Goal: Information Seeking & Learning: Learn about a topic

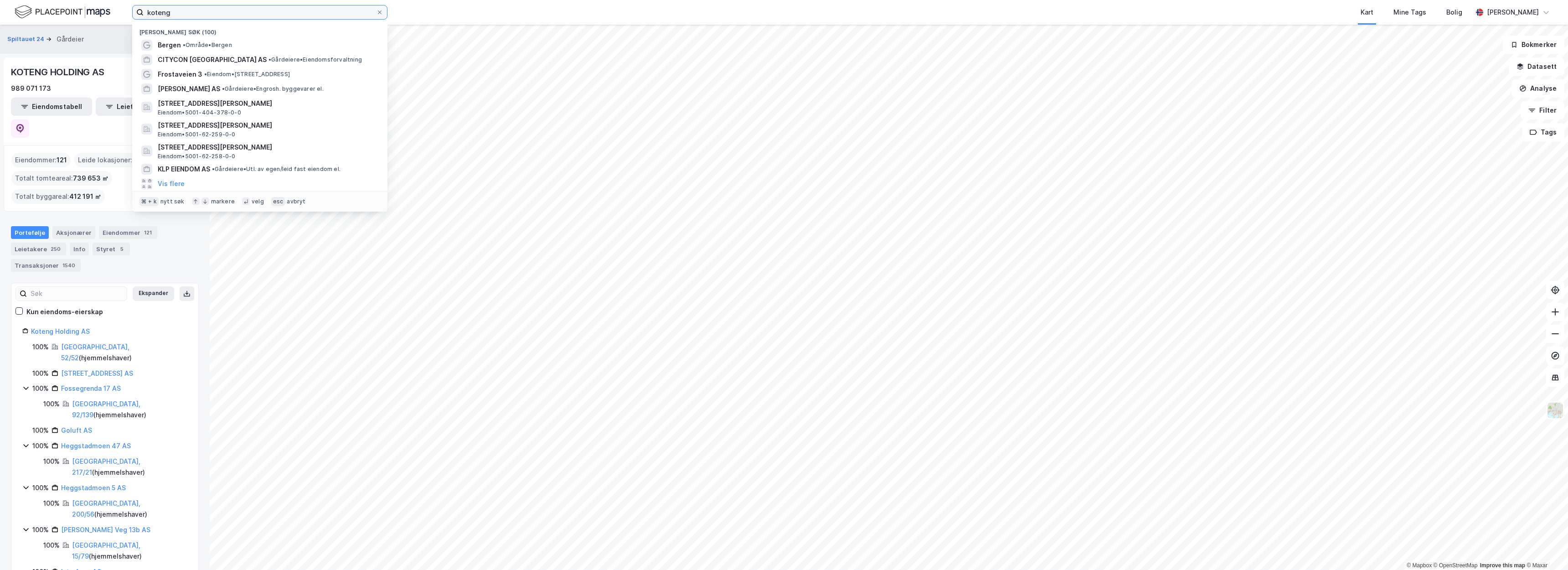
click at [353, 12] on input "koteng" at bounding box center [260, 12] width 233 height 14
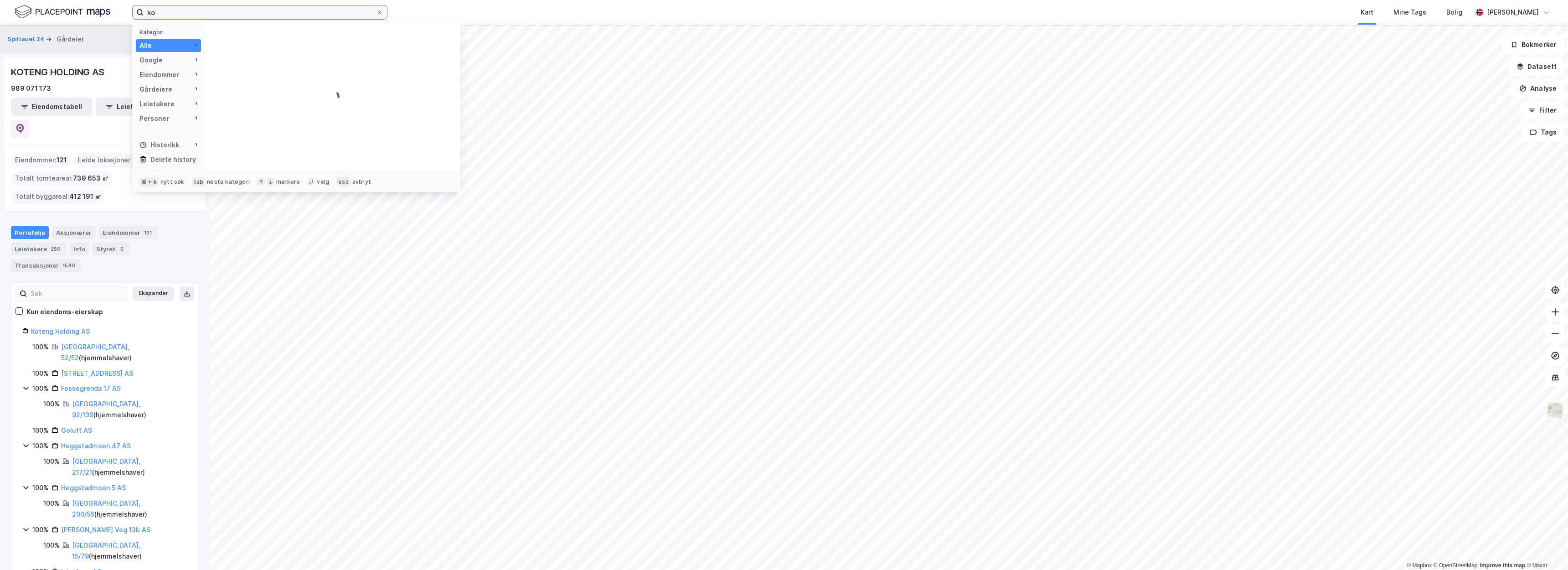
type input "k"
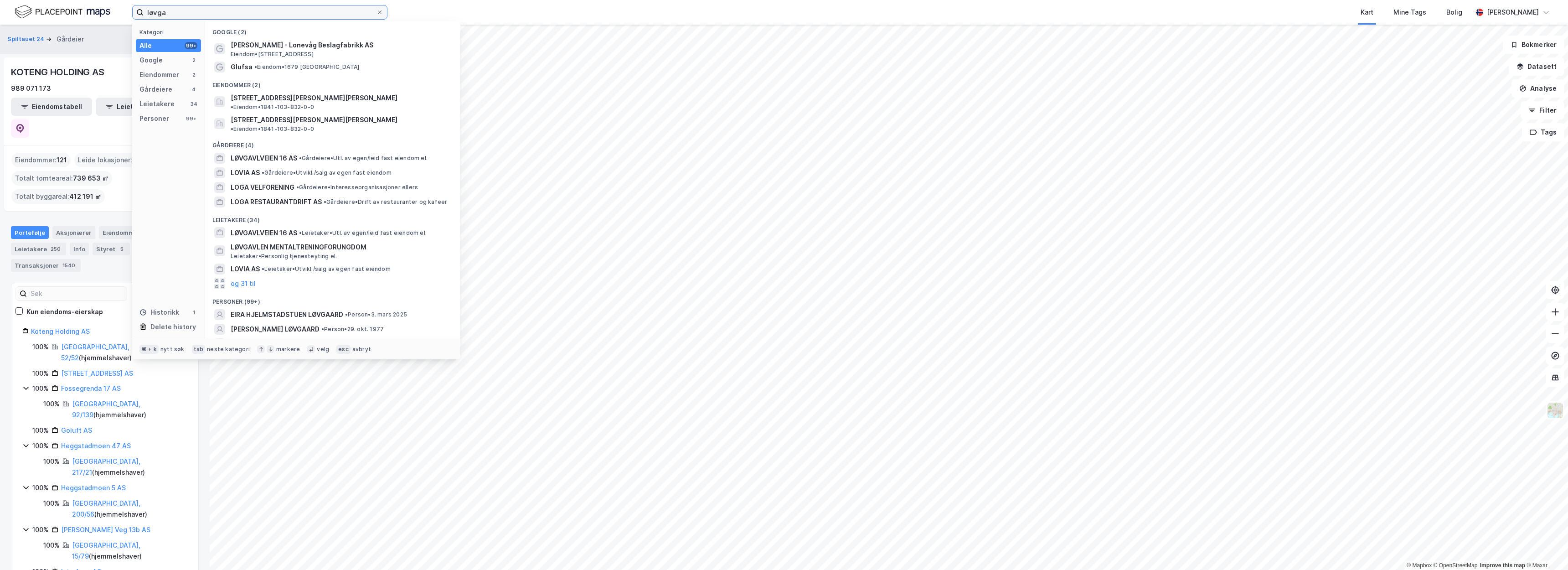
type input "løva"
drag, startPoint x: 250, startPoint y: 28, endPoint x: 328, endPoint y: 96, distance: 103.5
click at [328, 96] on span "Løvgavlveien 7, 8208, FAUSKE, FAUSKE" at bounding box center [314, 98] width 167 height 11
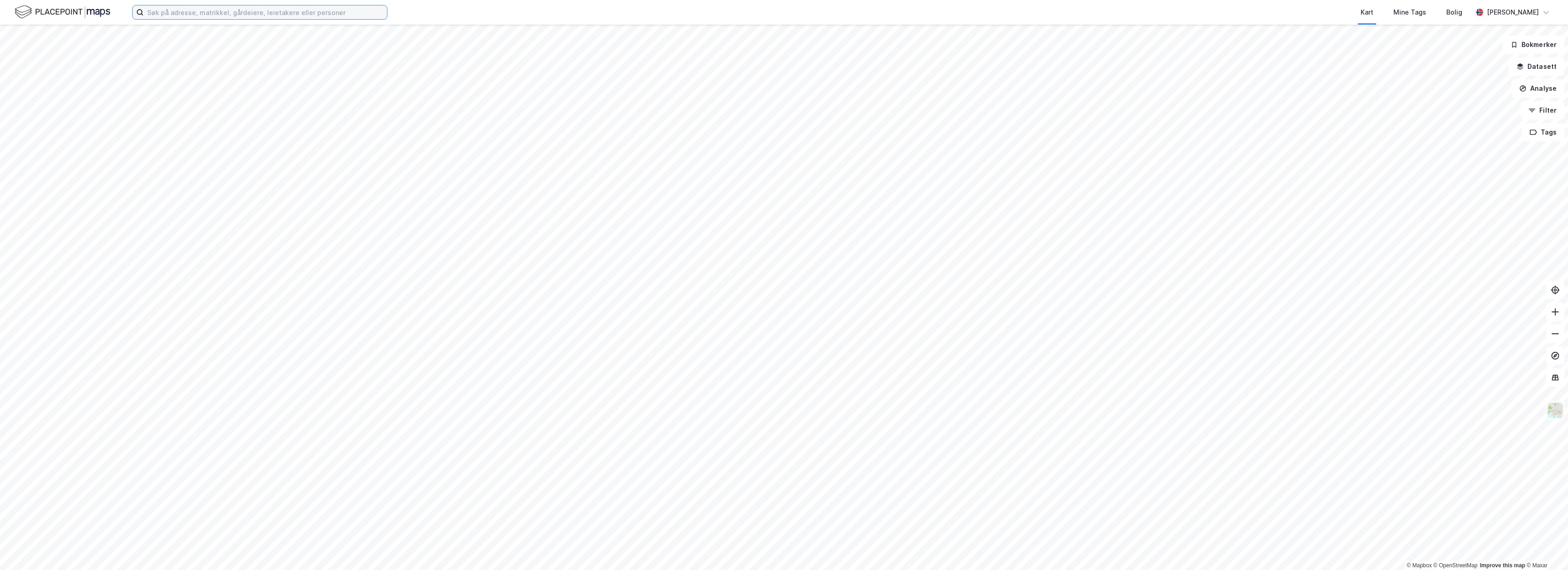
click at [323, 8] on input at bounding box center [265, 12] width 244 height 14
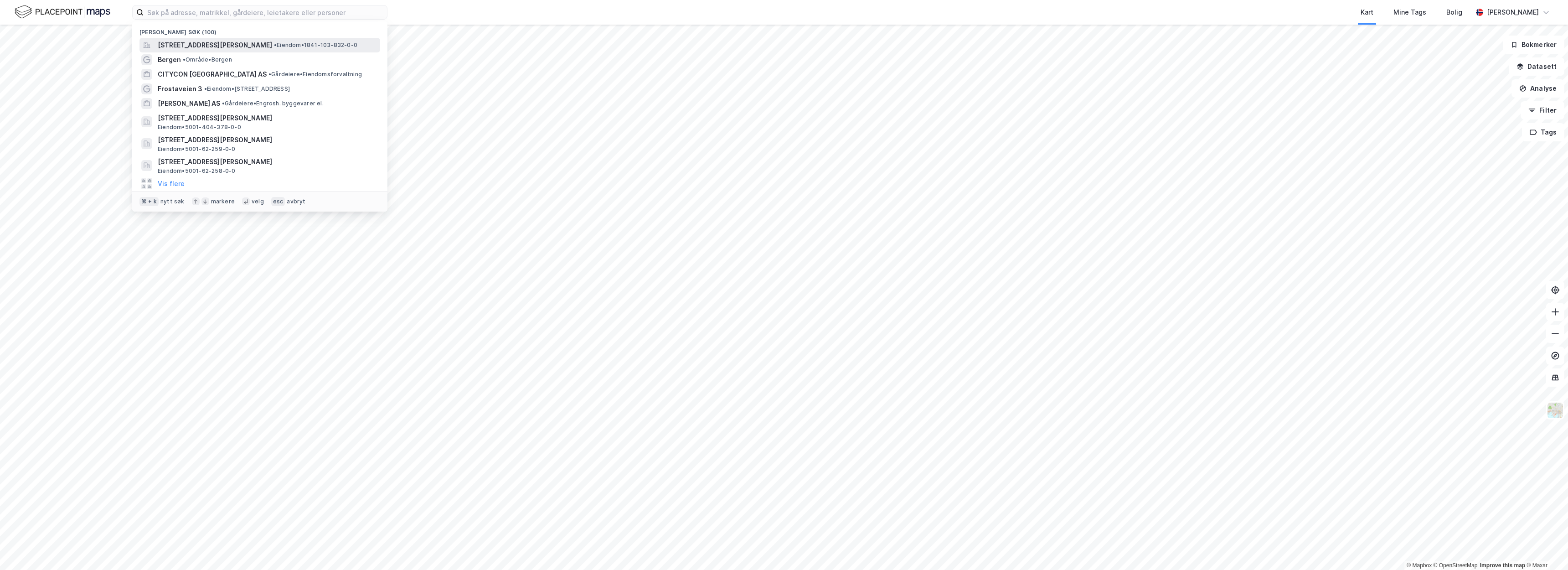
click at [313, 49] on div "Løvgavlveien 7, 8208, FAUSKE, FAUSKE • Eiendom • 1841-103-832-0-0" at bounding box center [268, 45] width 221 height 11
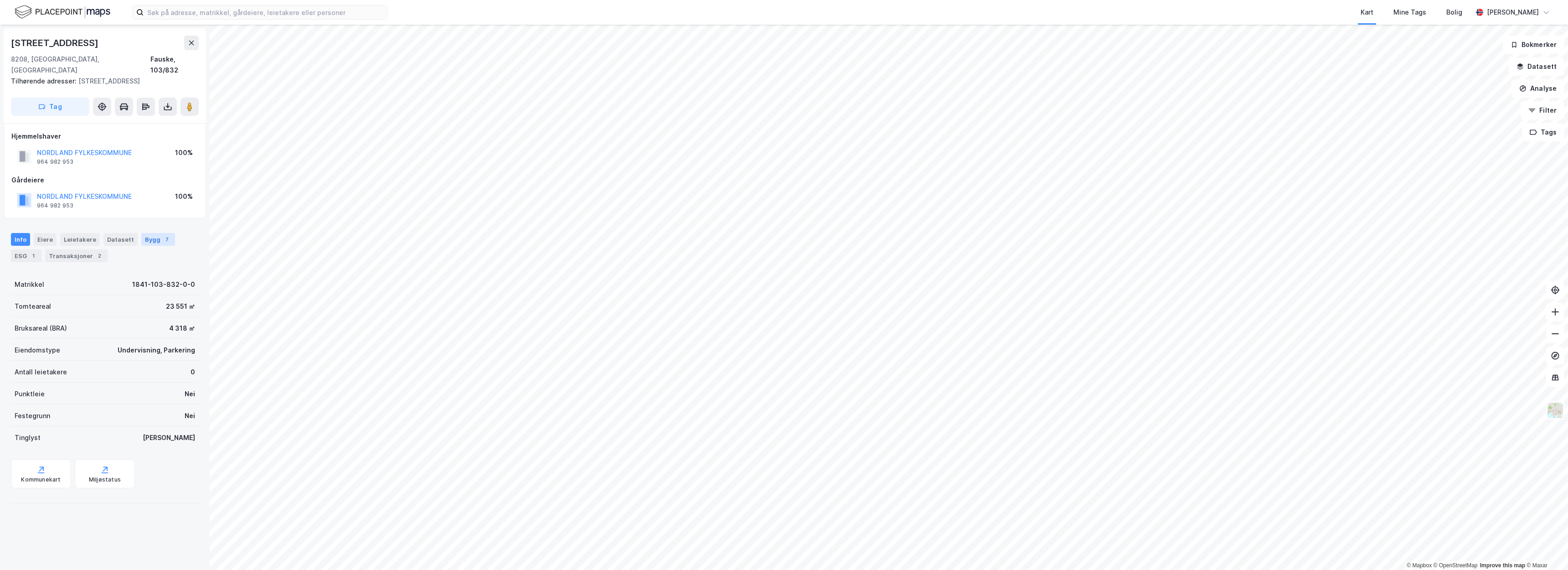
click at [149, 233] on div "Bygg 7" at bounding box center [158, 239] width 34 height 13
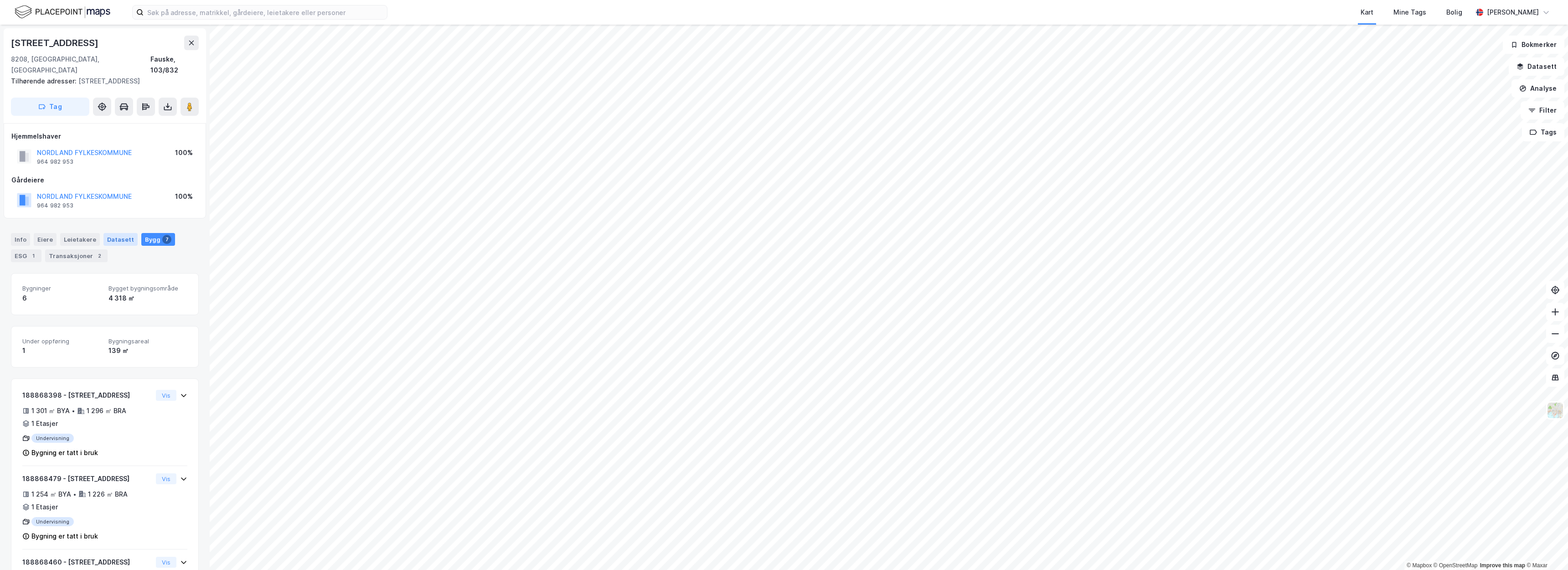
click at [107, 238] on div "Datasett" at bounding box center [121, 239] width 34 height 13
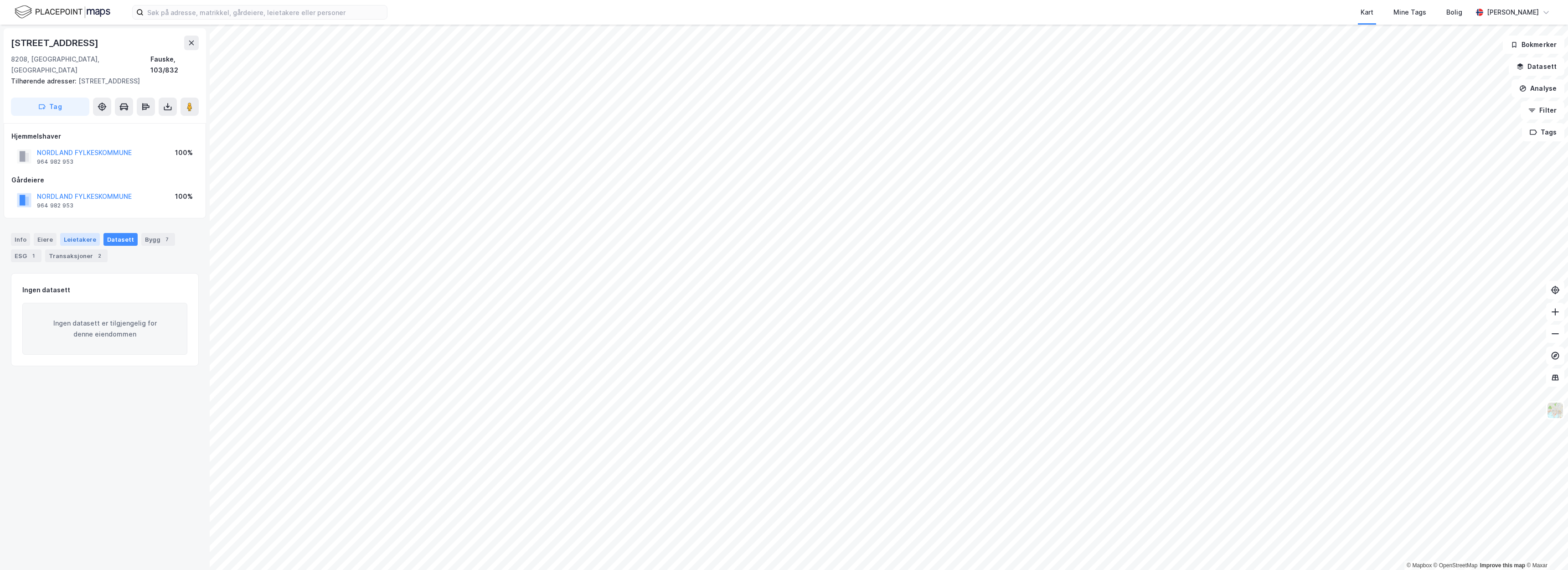
click at [91, 236] on div "Leietakere" at bounding box center [80, 239] width 40 height 13
click at [45, 234] on div "Eiere" at bounding box center [45, 239] width 23 height 13
click at [26, 235] on div "Info" at bounding box center [20, 239] width 20 height 13
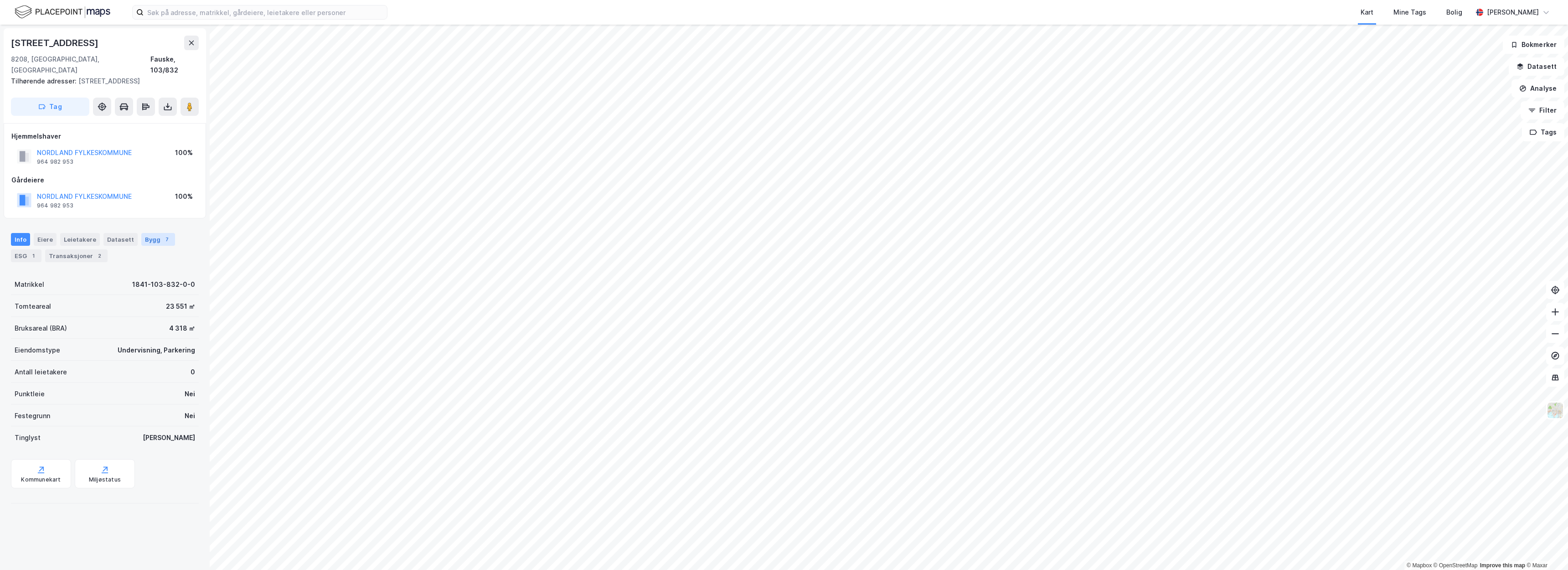
click at [141, 235] on div "Bygg 7" at bounding box center [158, 239] width 34 height 13
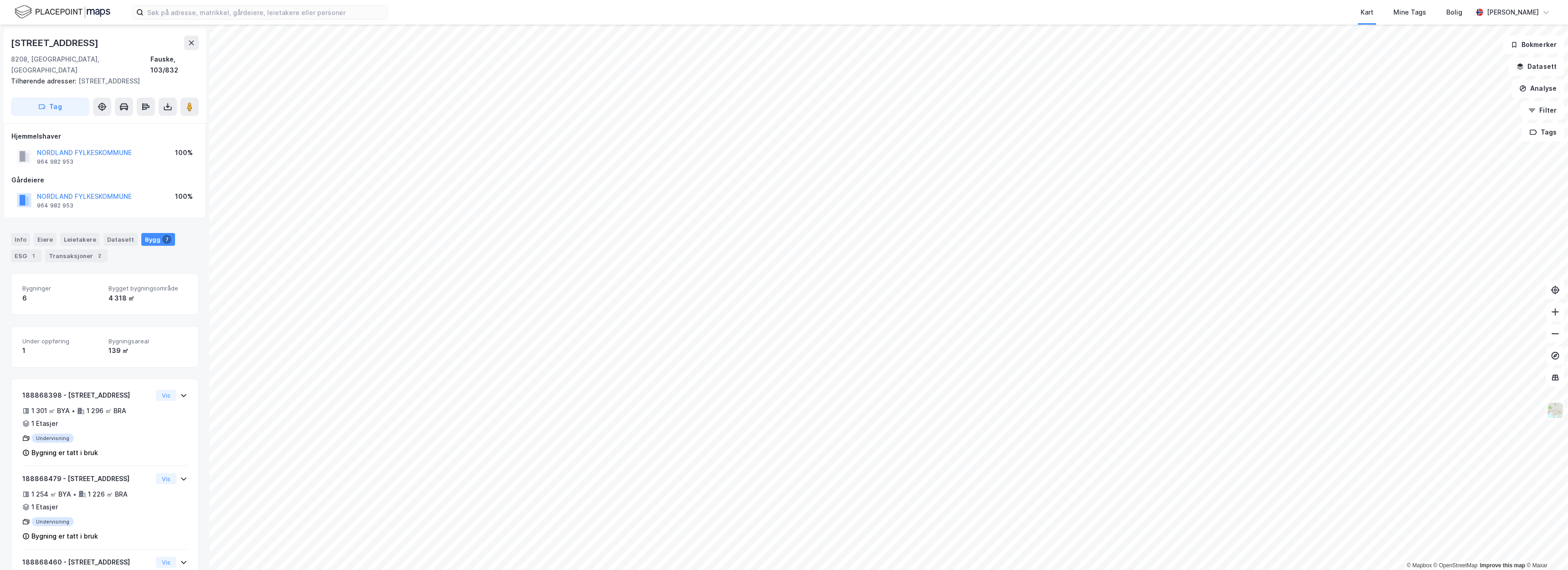
click at [171, 233] on div "Info Eiere Leietakere Datasett Bygg 7 ESG 1 Transaksjoner 2" at bounding box center [104, 247] width 188 height 29
